Goal: Communication & Community: Answer question/provide support

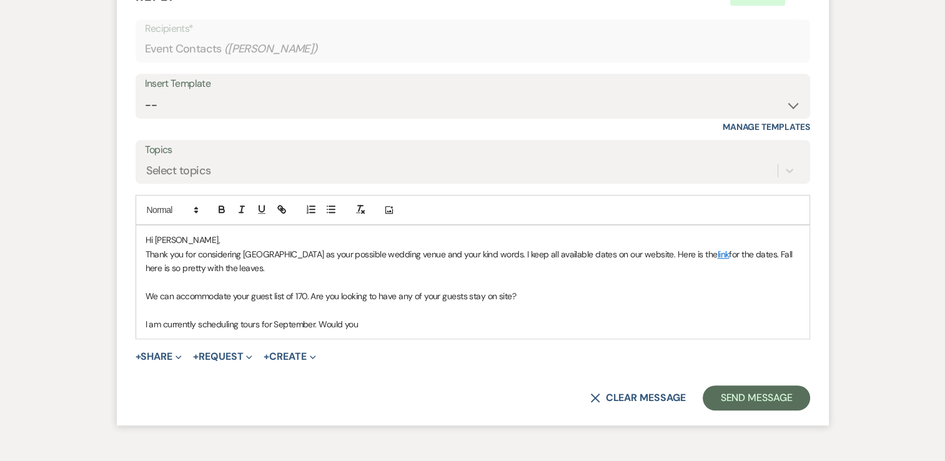
drag, startPoint x: 370, startPoint y: 341, endPoint x: 152, endPoint y: 341, distance: 218.1
click at [152, 331] on p "I am currently scheduling tours for September. Would you" at bounding box center [473, 324] width 655 height 14
drag, startPoint x: 322, startPoint y: 337, endPoint x: 333, endPoint y: 339, distance: 11.4
click at [333, 331] on p "We would love to show you the space. Here is a link to schedule a tour that wor…" at bounding box center [473, 324] width 655 height 14
click at [283, 213] on icon "button" at bounding box center [283, 211] width 4 height 4
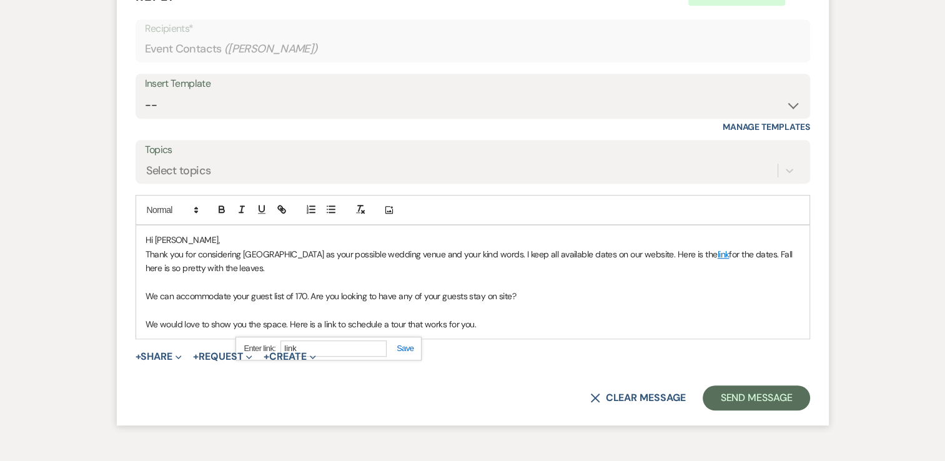
paste input "https://calendly.com/brookledge/wedding-tour"
type input "https://calendly.com/brookledge/wedding-tour"
click at [409, 353] on link at bounding box center [400, 348] width 27 height 9
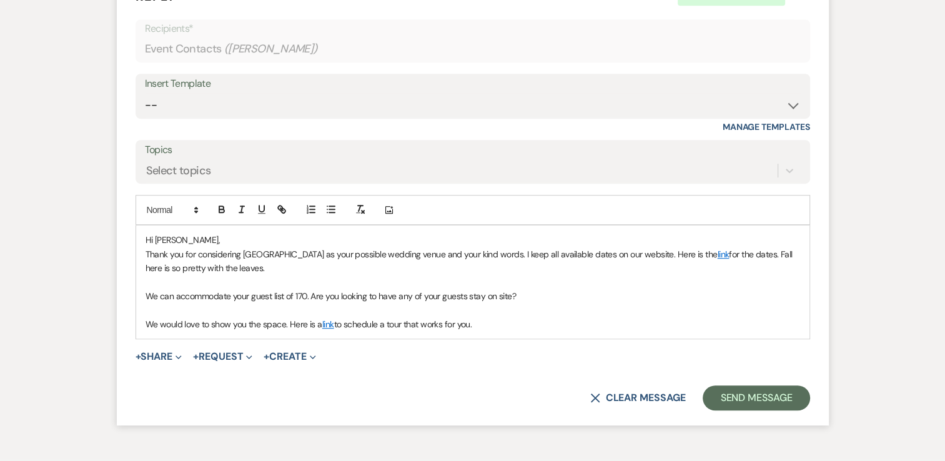
click at [328, 330] on link "link" at bounding box center [328, 324] width 12 height 11
click at [327, 357] on link "https://calendly.com/brookledge/wedding-tour" at bounding box center [293, 349] width 79 height 16
click at [527, 331] on p "We would love to show you the space. Here is a link to schedule a tour that wor…" at bounding box center [473, 324] width 655 height 14
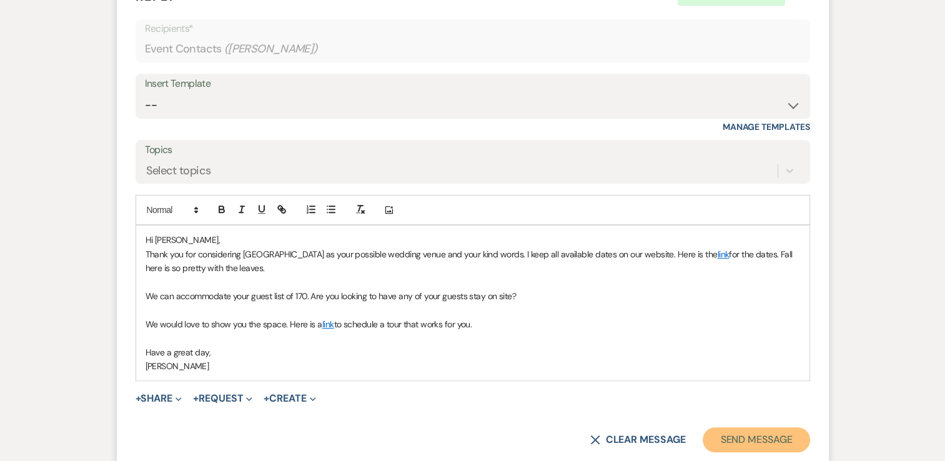
click at [774, 452] on button "Send Message" at bounding box center [756, 439] width 107 height 25
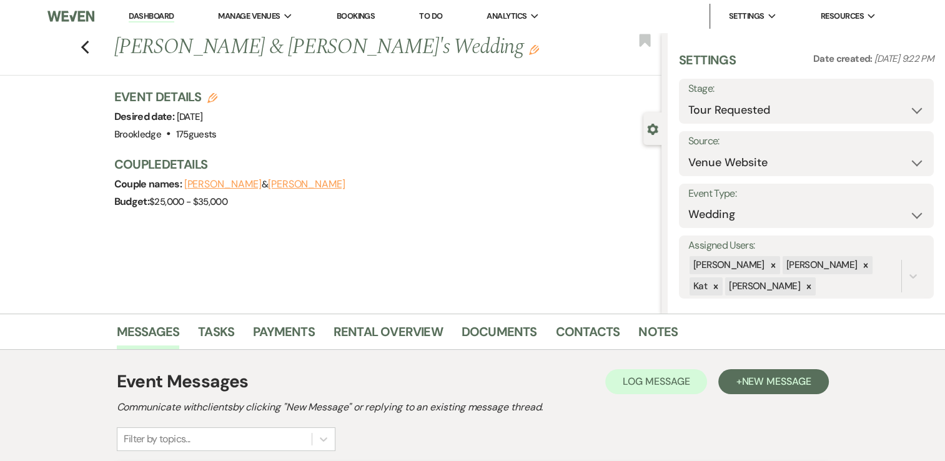
click at [135, 16] on link "Dashboard" at bounding box center [151, 17] width 45 height 12
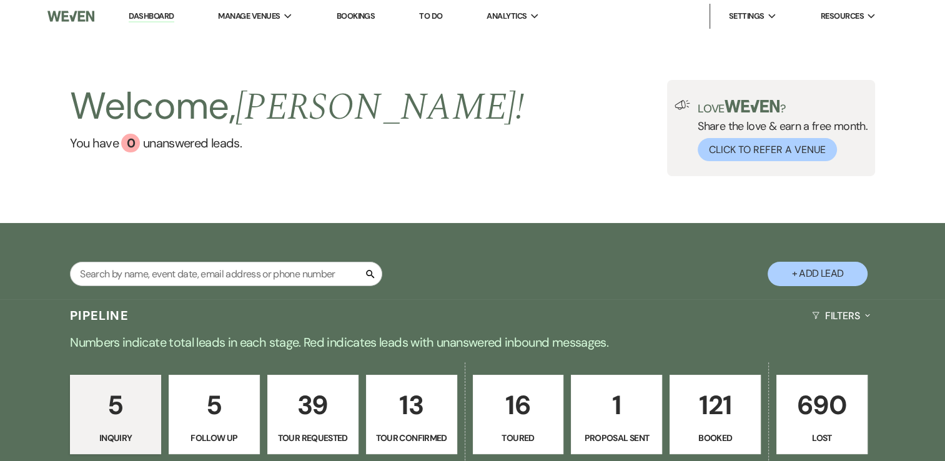
scroll to position [62, 0]
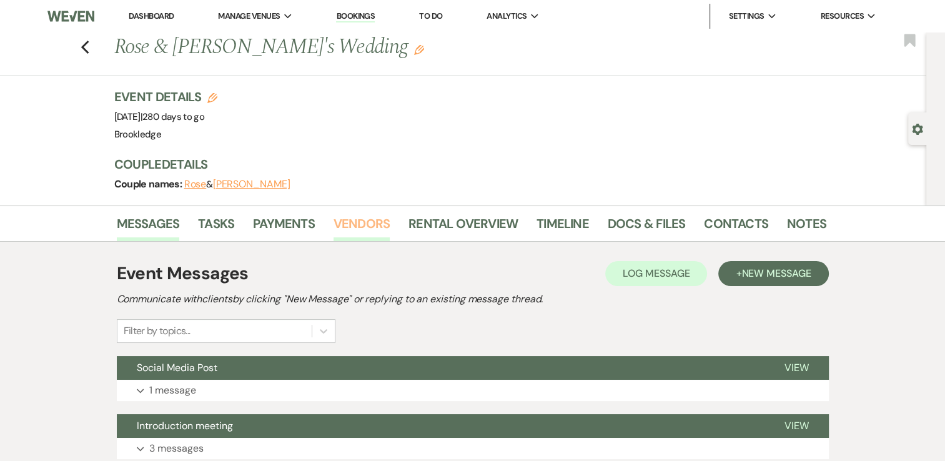
click at [379, 216] on link "Vendors" at bounding box center [362, 227] width 56 height 27
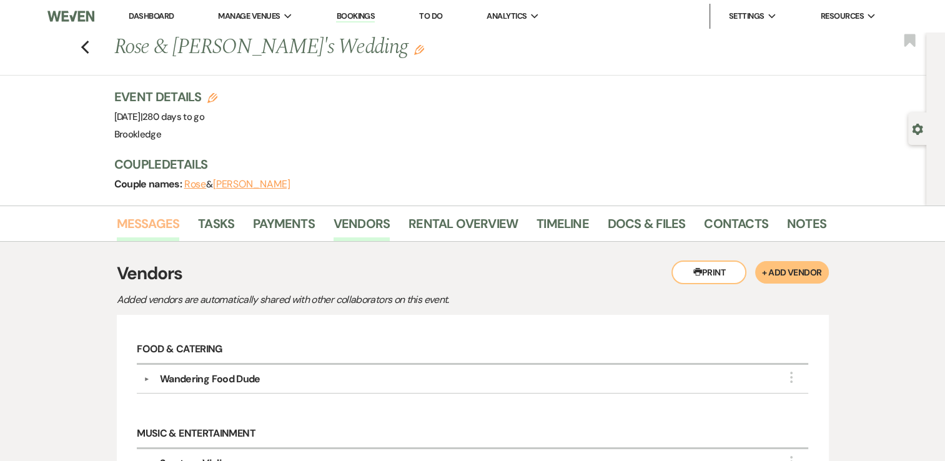
click at [147, 219] on link "Messages" at bounding box center [148, 227] width 63 height 27
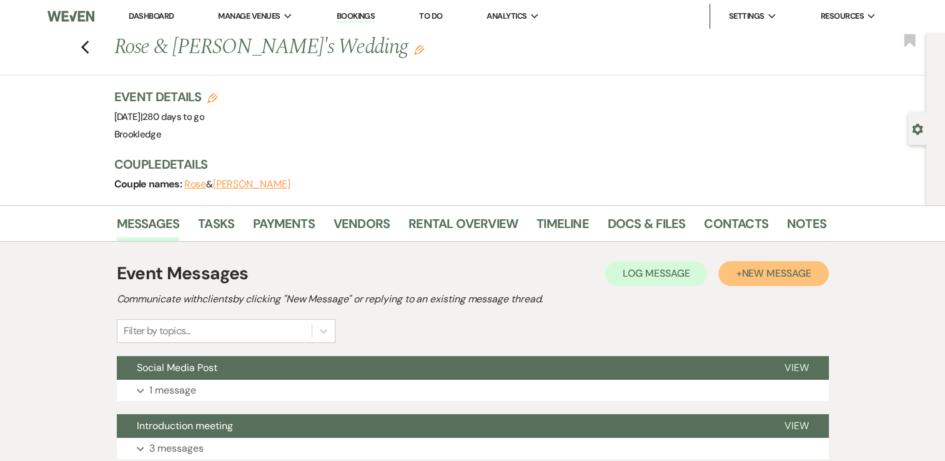
click at [774, 261] on button "+ New Message" at bounding box center [774, 273] width 110 height 25
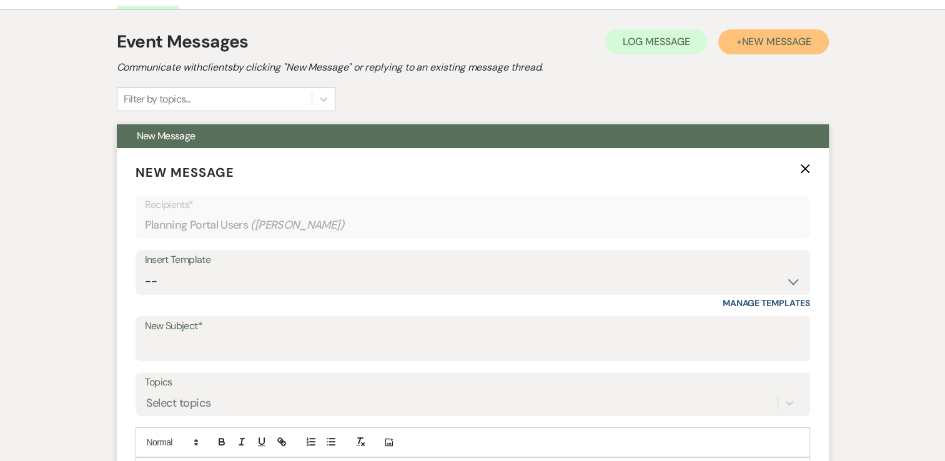
scroll to position [312, 0]
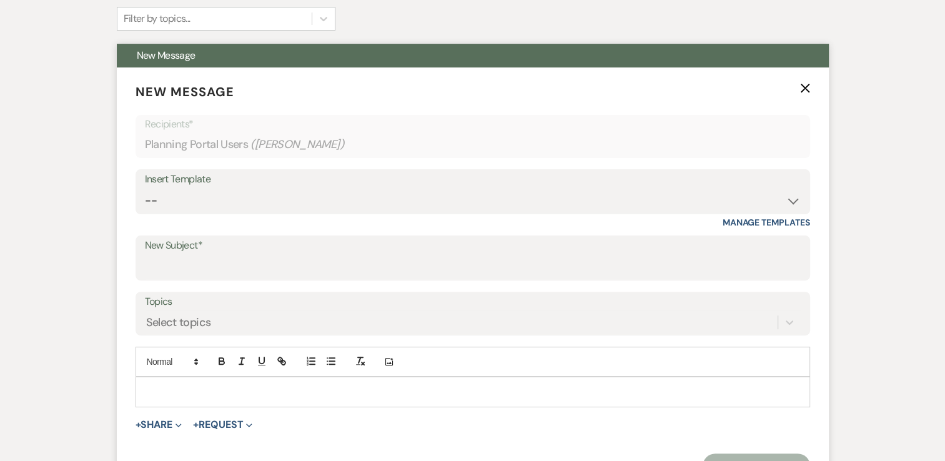
click at [184, 391] on p at bounding box center [473, 392] width 655 height 14
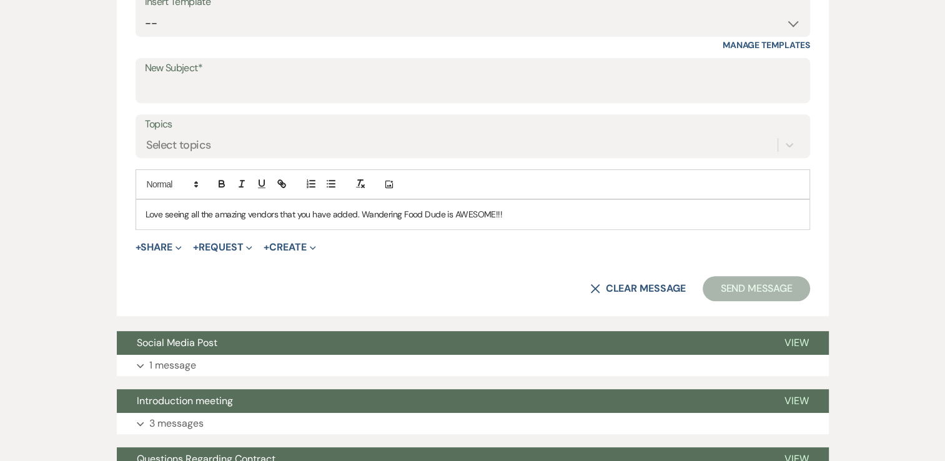
scroll to position [500, 0]
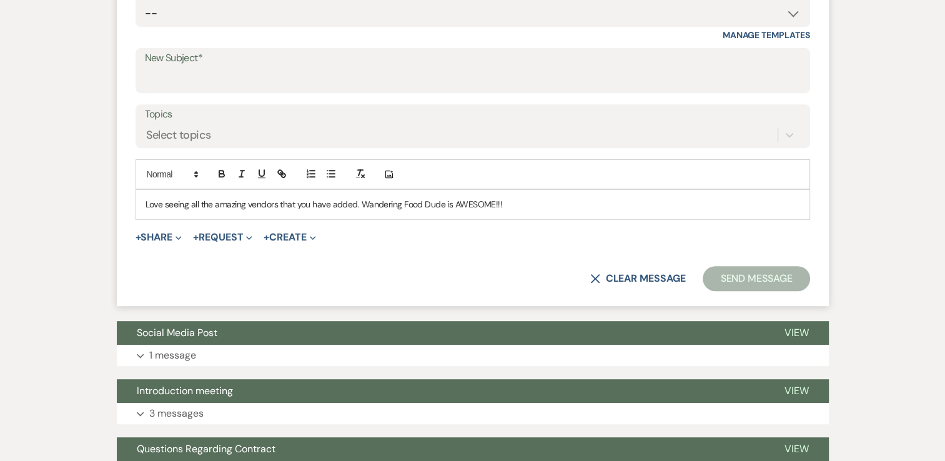
click at [722, 274] on button "Send Message" at bounding box center [756, 278] width 107 height 25
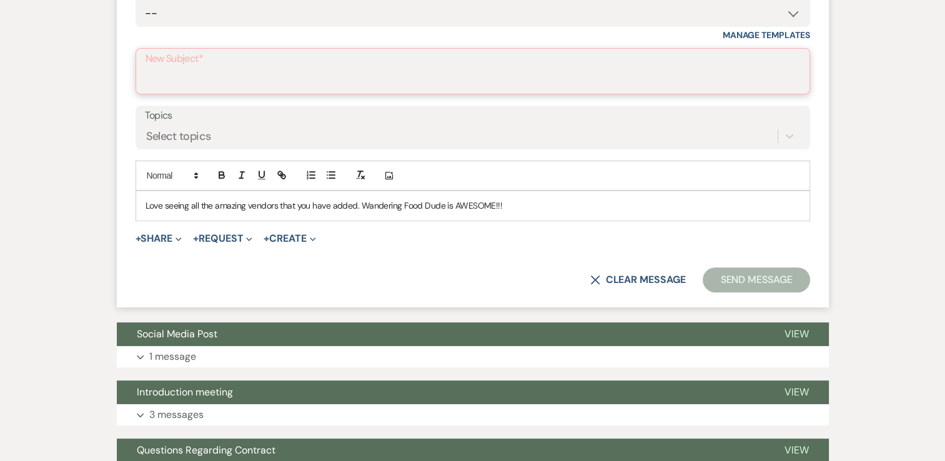
click at [231, 74] on input "New Subject*" at bounding box center [473, 80] width 655 height 24
type input "Vendors"
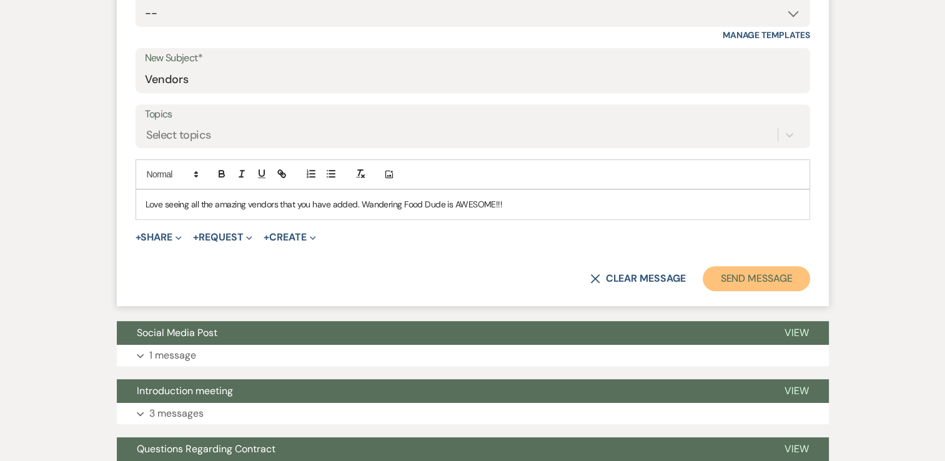
click at [757, 271] on button "Send Message" at bounding box center [756, 278] width 107 height 25
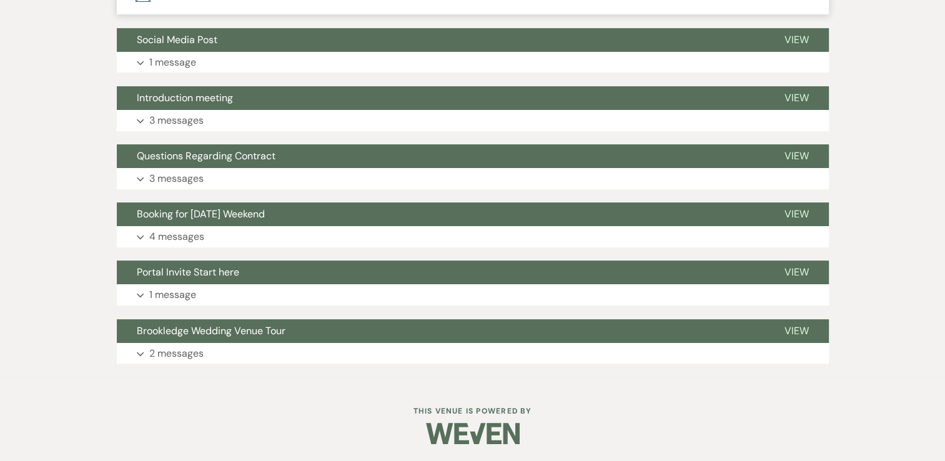
scroll to position [36, 0]
